Goal: Task Accomplishment & Management: Manage account settings

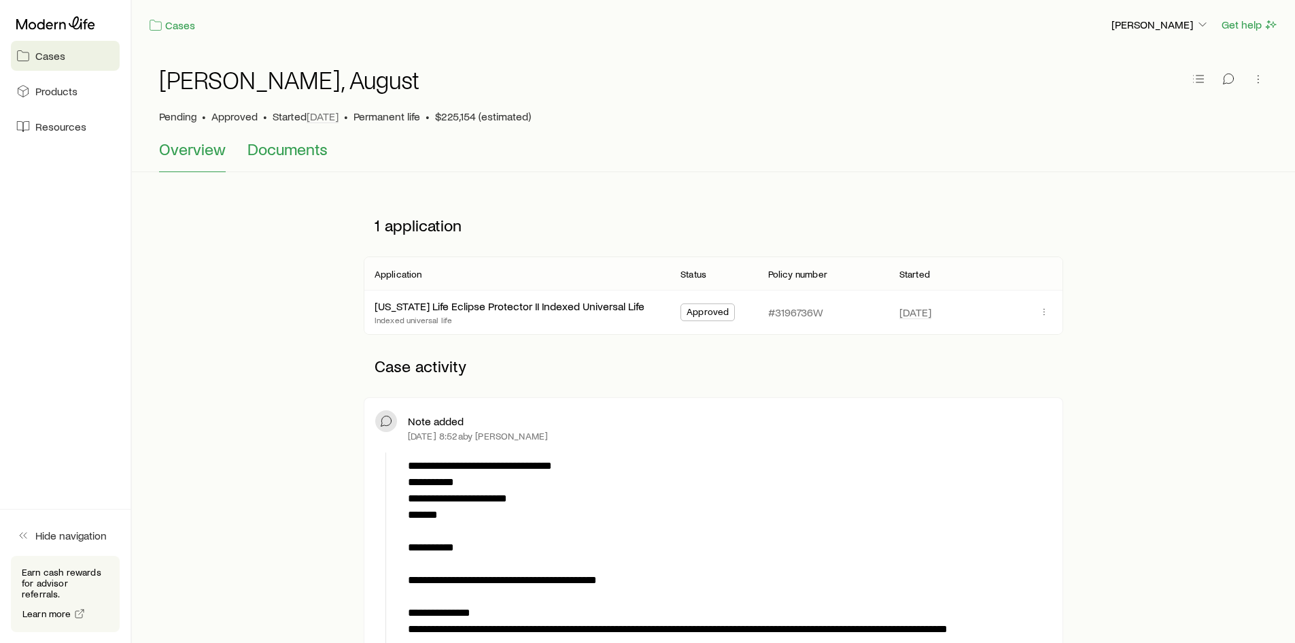
click at [316, 158] on span "Documents" at bounding box center [287, 148] width 80 height 19
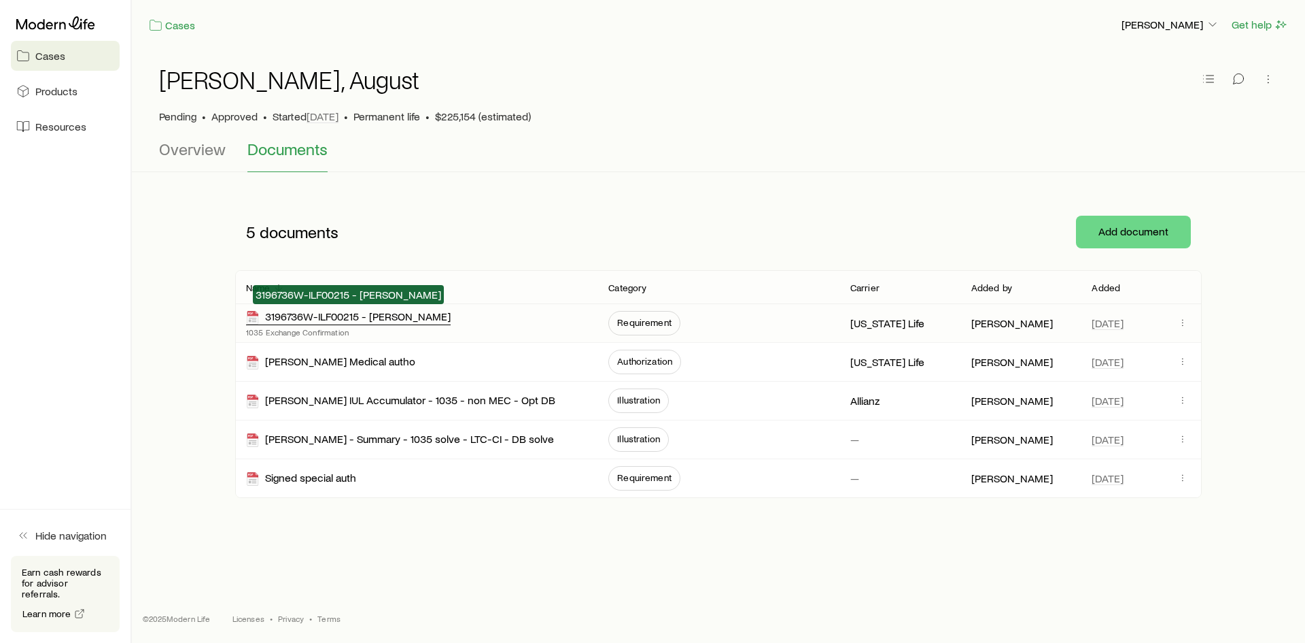
click at [360, 318] on div "3196736W-ILF00215 - [PERSON_NAME]" at bounding box center [348, 317] width 205 height 16
click at [202, 150] on span "Overview" at bounding box center [192, 148] width 67 height 19
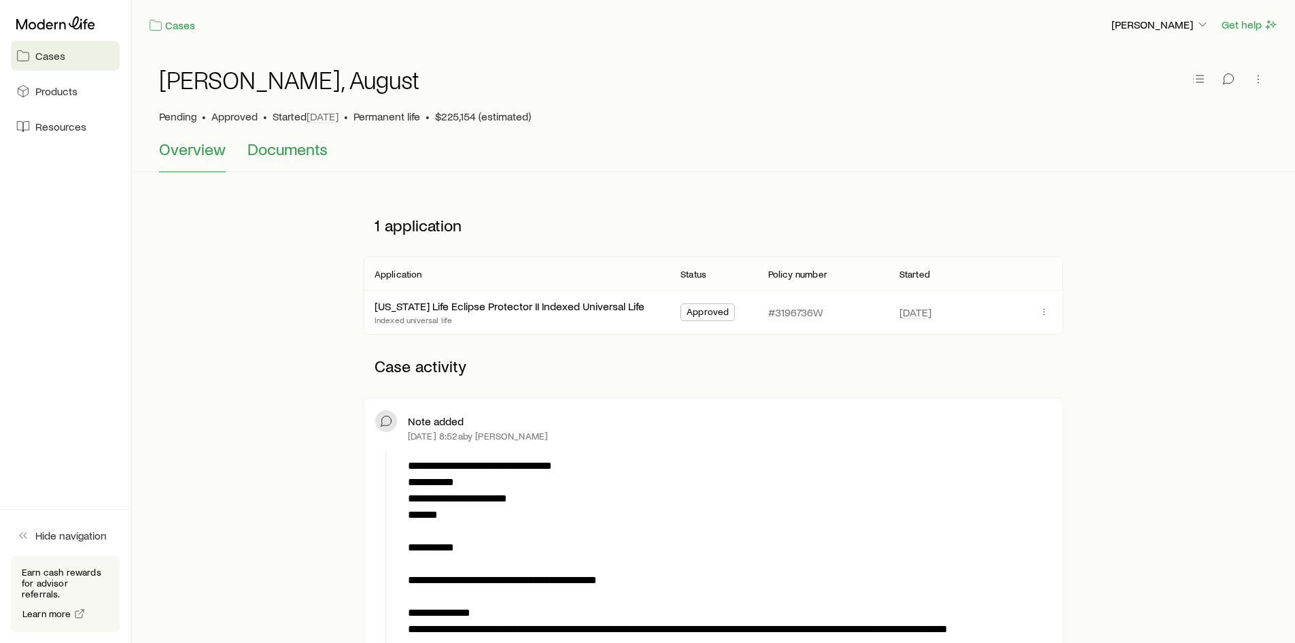
click at [296, 152] on span "Documents" at bounding box center [287, 148] width 80 height 19
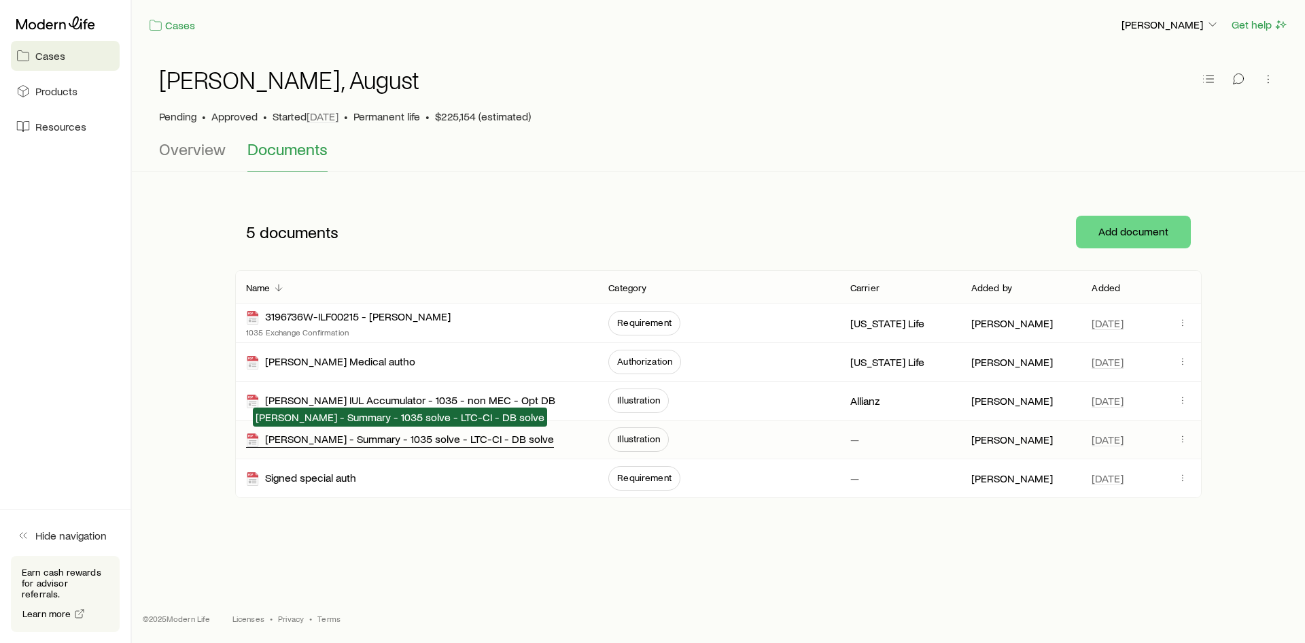
click at [444, 440] on div "[PERSON_NAME] - Summary - 1035 solve - LTC-CI - DB solve" at bounding box center [400, 440] width 308 height 16
